Goal: Task Accomplishment & Management: Use online tool/utility

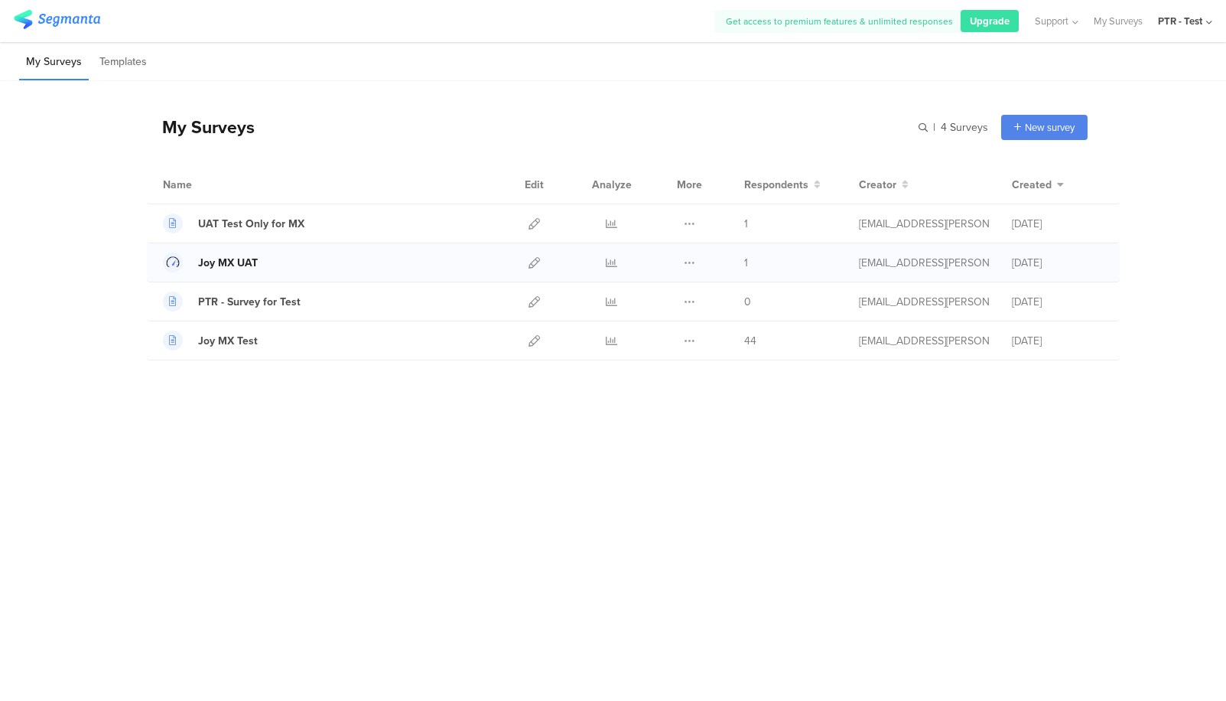
click at [221, 261] on div "Joy MX UAT" at bounding box center [228, 263] width 60 height 16
click at [221, 342] on div "Joy MX Test" at bounding box center [228, 341] width 60 height 16
click at [259, 223] on div "UAT Test Only for MX" at bounding box center [251, 224] width 106 height 16
click at [688, 344] on icon at bounding box center [689, 340] width 11 height 11
click at [537, 344] on icon at bounding box center [534, 340] width 11 height 11
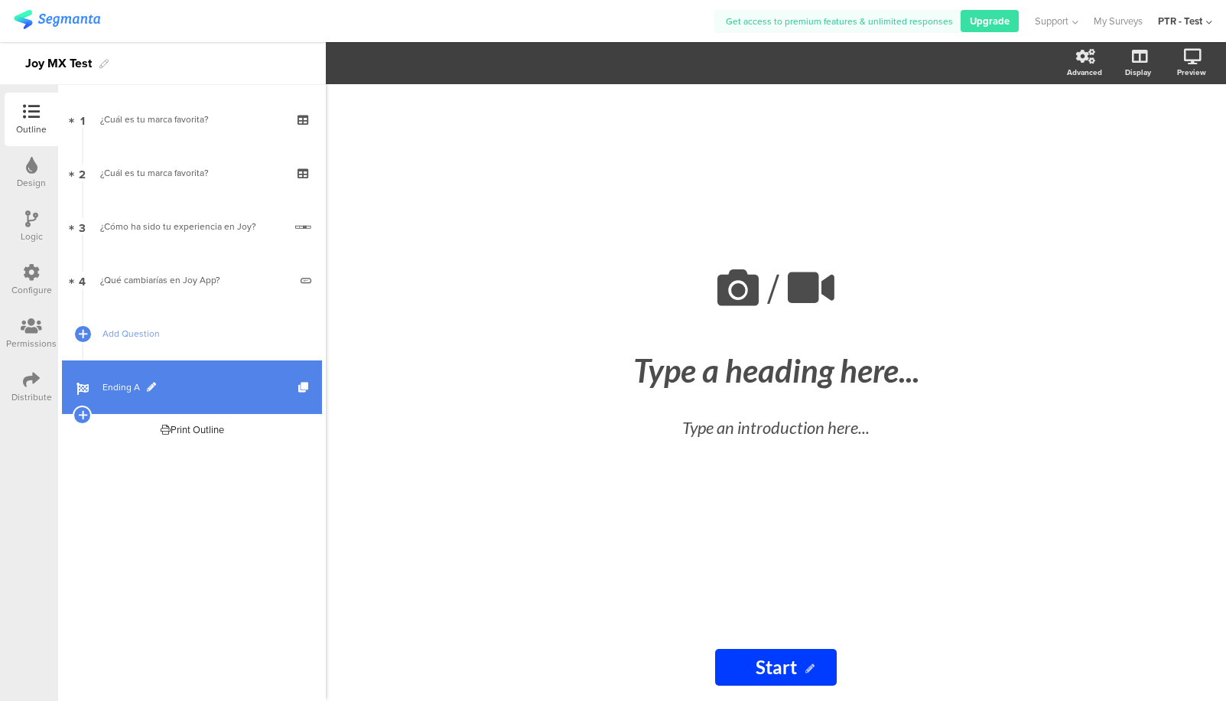
click at [218, 385] on span "Ending A" at bounding box center [200, 386] width 196 height 15
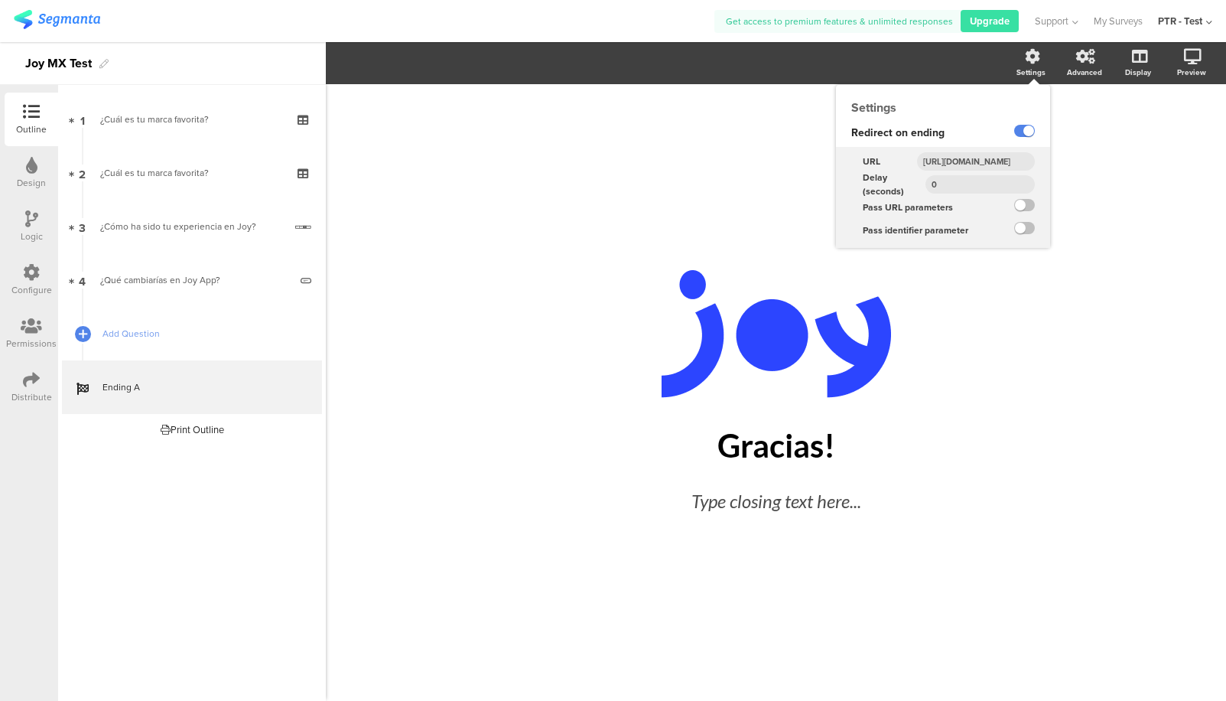
click at [1020, 73] on div "Settings" at bounding box center [1031, 72] width 29 height 11
click at [993, 165] on input "[URL][DOMAIN_NAME]" at bounding box center [976, 161] width 118 height 18
click at [983, 165] on input "[URL][DOMAIN_NAME]" at bounding box center [976, 161] width 118 height 18
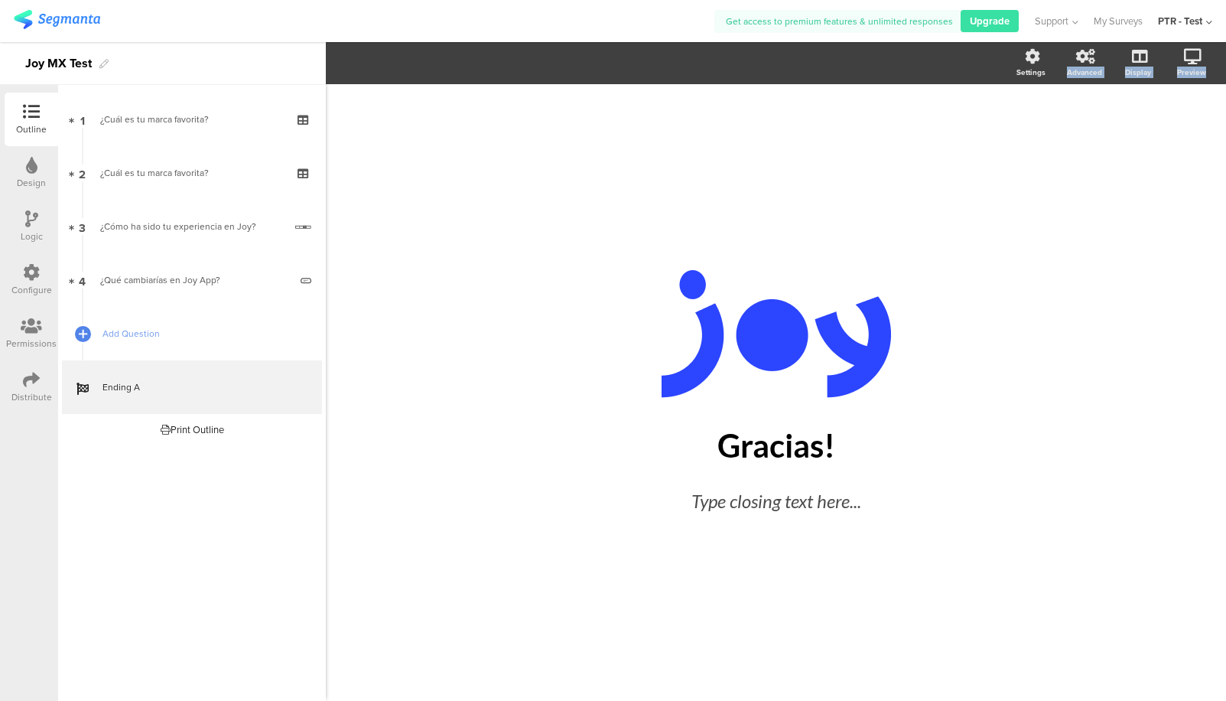
drag, startPoint x: 959, startPoint y: 164, endPoint x: 1121, endPoint y: 165, distance: 161.4
click at [33, 382] on icon at bounding box center [31, 379] width 17 height 17
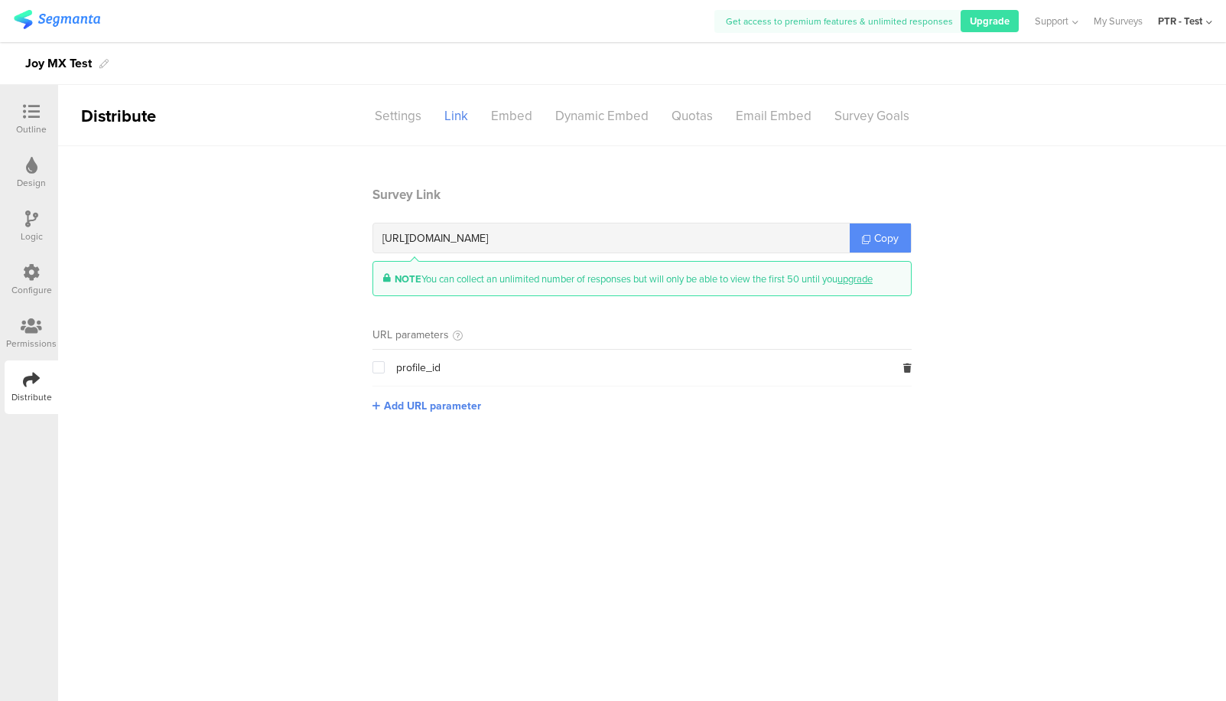
click at [890, 241] on span "Copy" at bounding box center [886, 238] width 24 height 16
click at [488, 235] on span "[URL][DOMAIN_NAME]" at bounding box center [435, 238] width 106 height 16
copy span "fa81df"
